Goal: Transaction & Acquisition: Purchase product/service

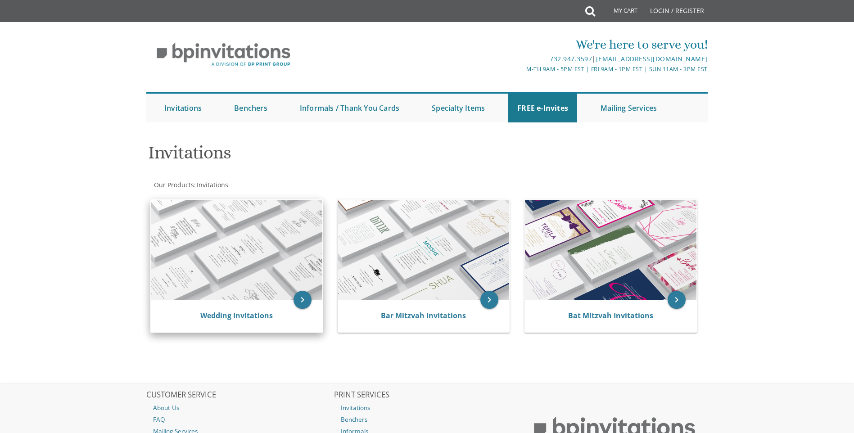
click at [241, 261] on img at bounding box center [236, 250] width 171 height 100
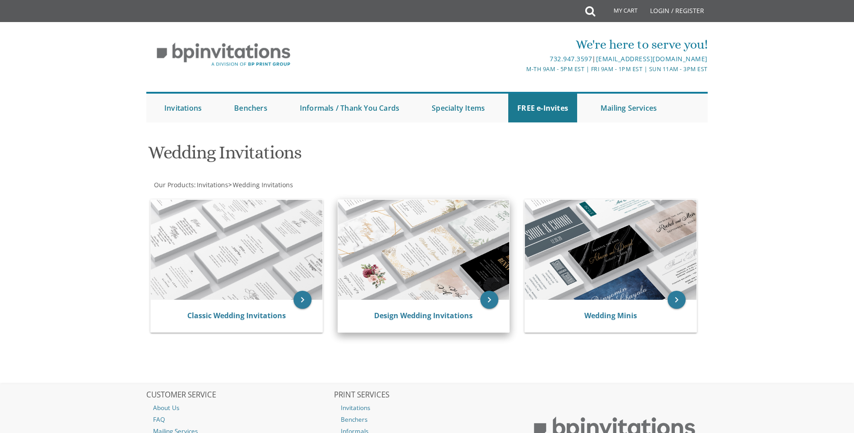
click at [433, 260] on img at bounding box center [423, 250] width 171 height 100
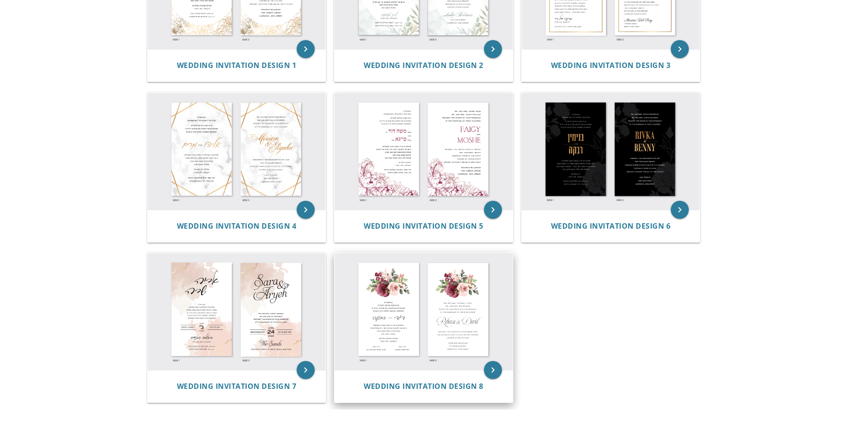
scroll to position [315, 0]
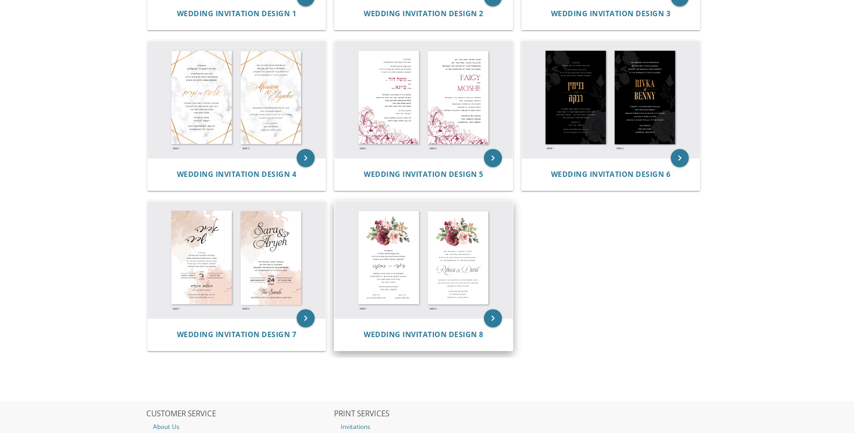
click at [432, 262] on img at bounding box center [423, 259] width 178 height 117
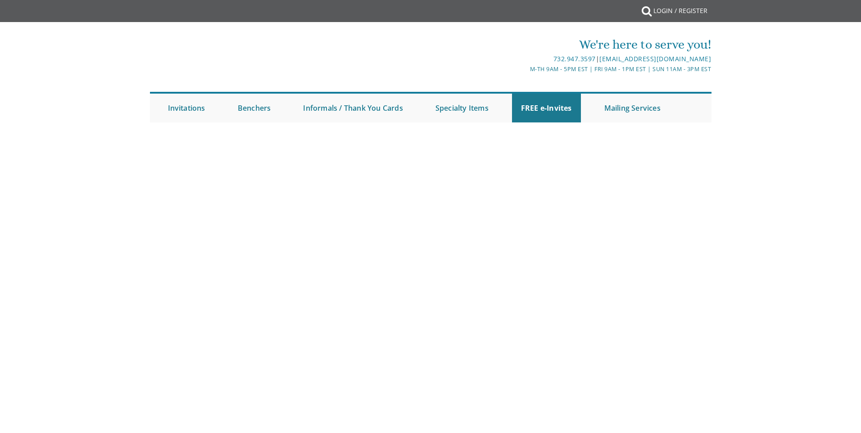
click at [405, 270] on body "My Cart {{shoppingcart.totalQuantityDisplay}} Total: {{shoppingcart.subtotal}} …" at bounding box center [430, 216] width 861 height 433
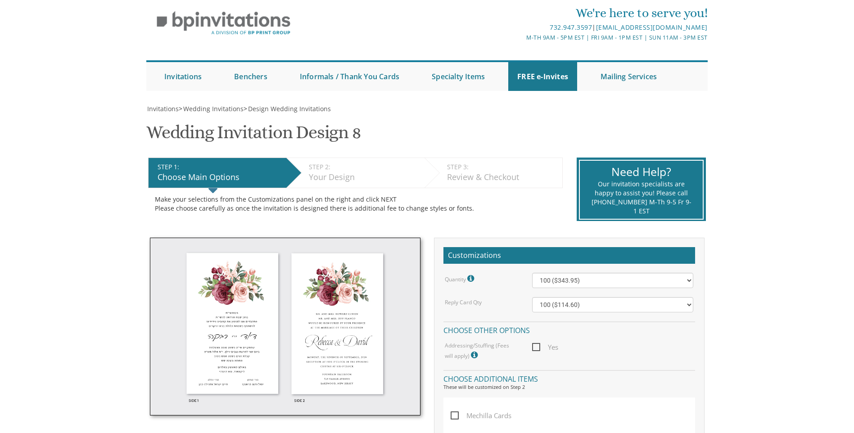
scroll to position [45, 0]
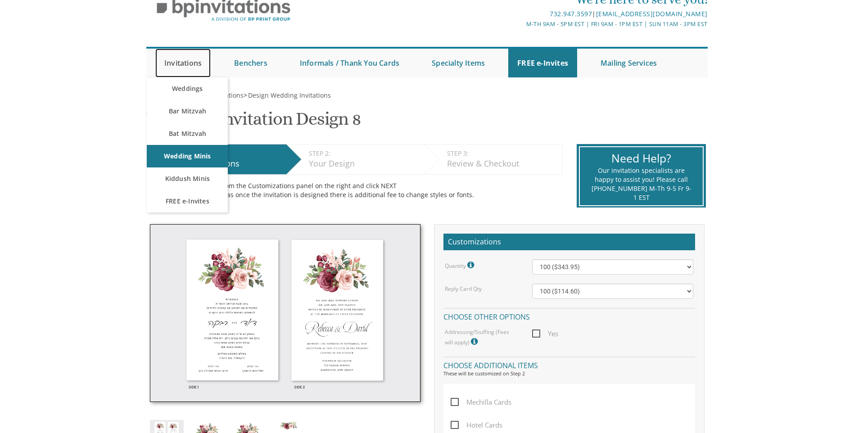
click at [189, 59] on link "Invitations" at bounding box center [182, 63] width 55 height 29
click at [175, 104] on link "Bar Mitzvah" at bounding box center [187, 111] width 81 height 23
click at [190, 68] on link "Invitations" at bounding box center [182, 63] width 55 height 29
click at [200, 111] on link "Bar Mitzvah" at bounding box center [187, 111] width 81 height 23
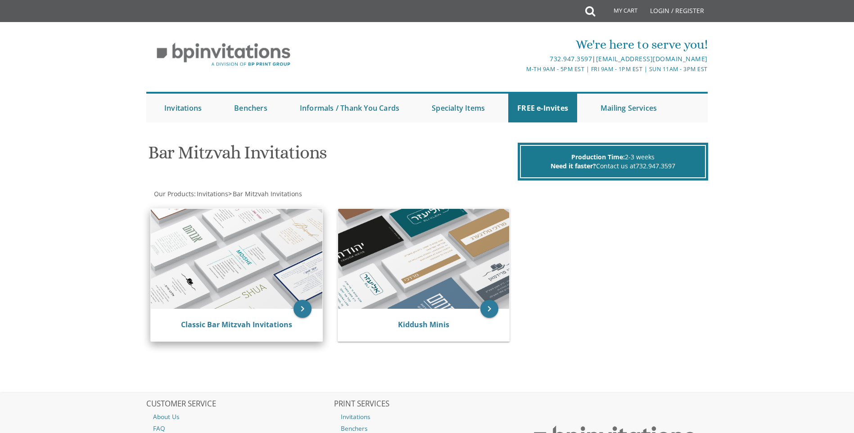
click at [252, 289] on img at bounding box center [236, 259] width 171 height 100
click at [233, 269] on img at bounding box center [236, 259] width 171 height 100
click at [242, 270] on img at bounding box center [236, 259] width 171 height 100
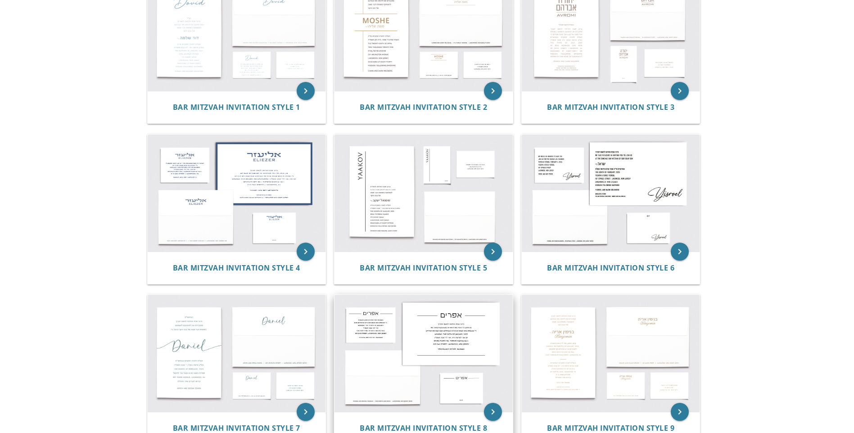
scroll to position [11, 0]
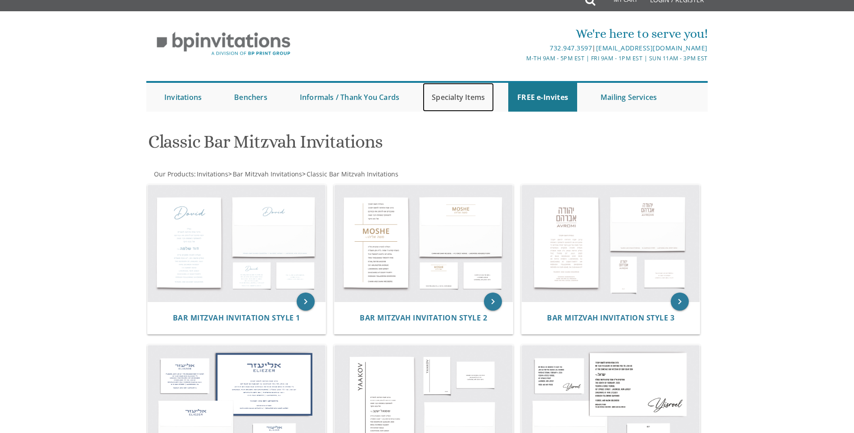
click at [455, 95] on link "Specialty Items" at bounding box center [458, 97] width 71 height 29
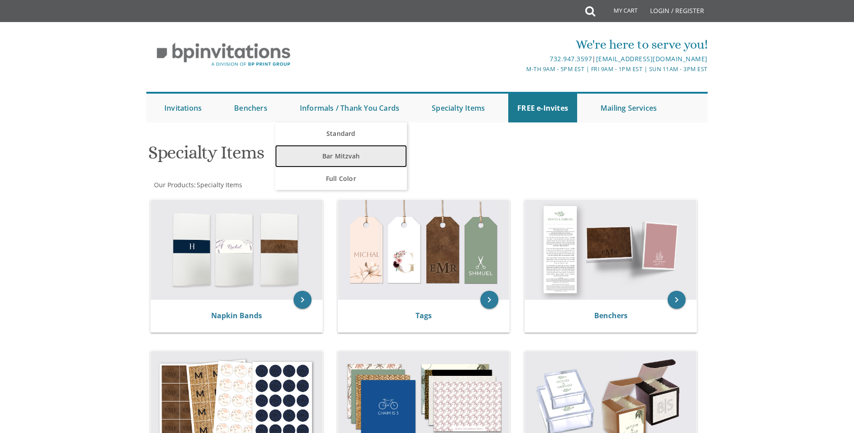
click at [366, 154] on link "Bar Mitzvah" at bounding box center [341, 156] width 132 height 23
click at [299, 155] on link "Bar Mitzvah" at bounding box center [341, 156] width 132 height 23
click at [391, 158] on link "Bar Mitzvah" at bounding box center [341, 156] width 132 height 23
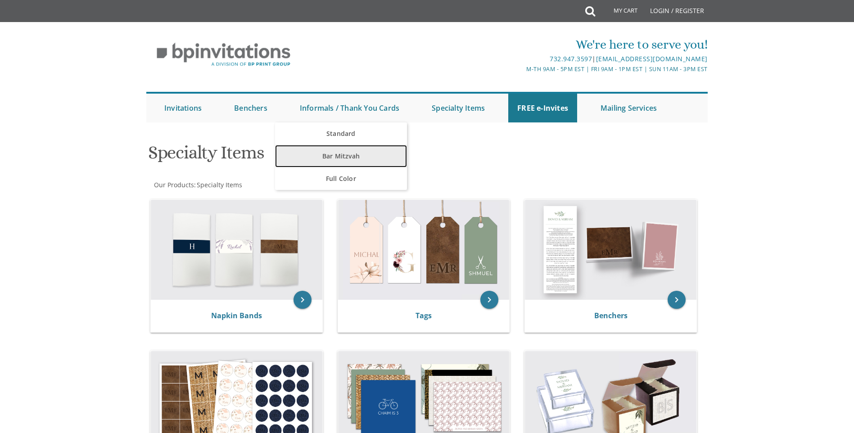
click at [365, 157] on link "Bar Mitzvah" at bounding box center [341, 156] width 132 height 23
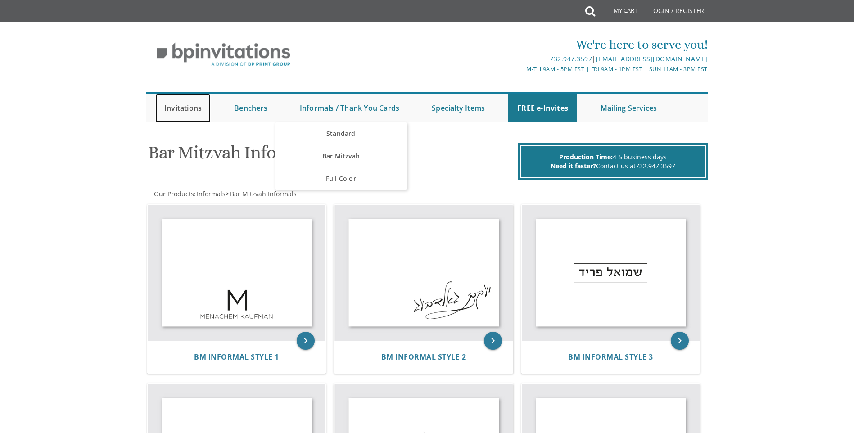
click at [171, 113] on link "Invitations" at bounding box center [182, 108] width 55 height 29
